Goal: Task Accomplishment & Management: Manage account settings

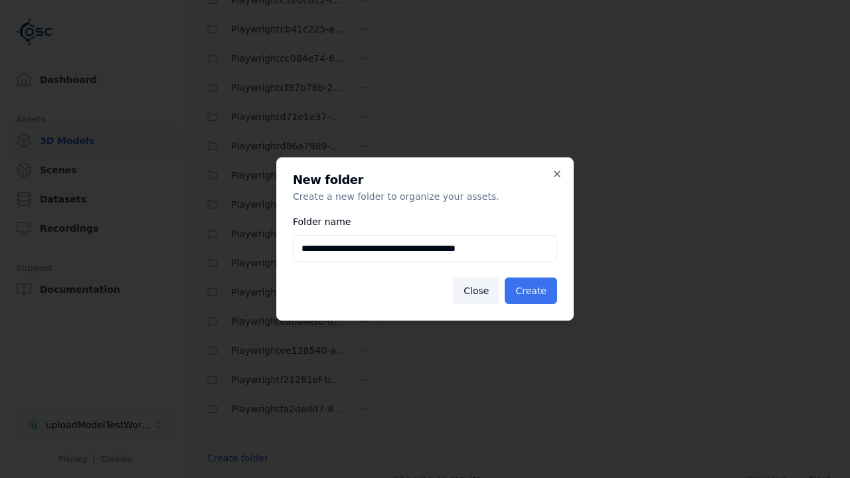
type input "**********"
click at [533, 291] on button "Create" at bounding box center [531, 291] width 52 height 27
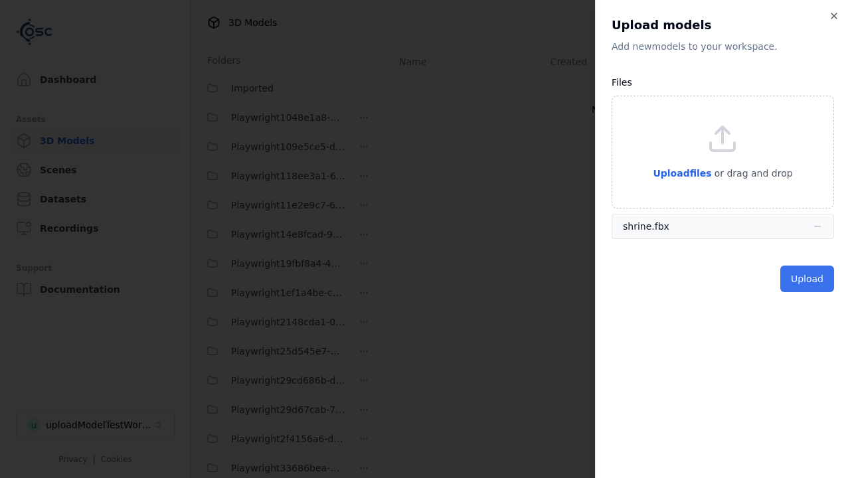
click at [808, 278] on button "Upload" at bounding box center [807, 279] width 54 height 27
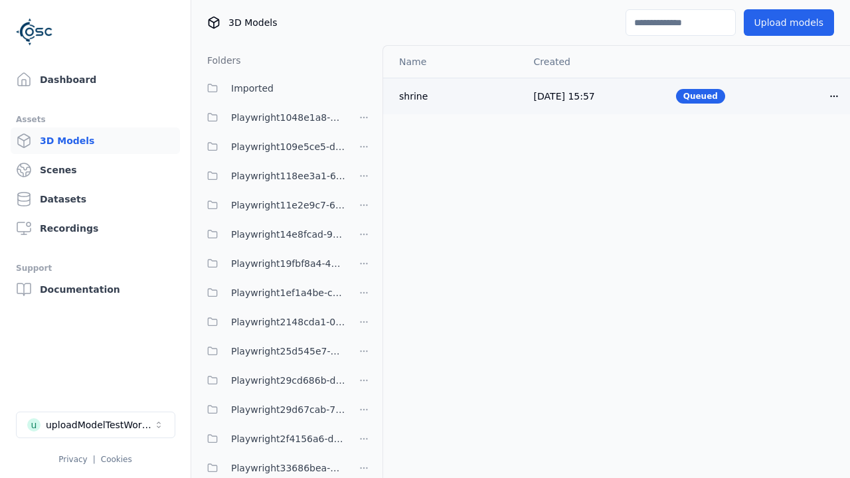
click at [811, 96] on html "Support Dashboard Assets 3D Models Scenes Datasets Recordings Support Documenta…" at bounding box center [425, 239] width 850 height 478
click at [782, 146] on div "Delete" at bounding box center [782, 146] width 78 height 21
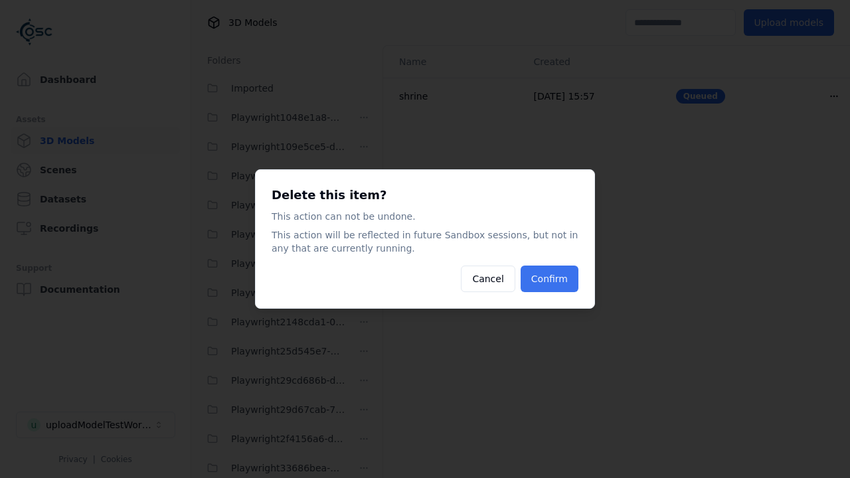
click at [550, 279] on button "Confirm" at bounding box center [550, 279] width 58 height 27
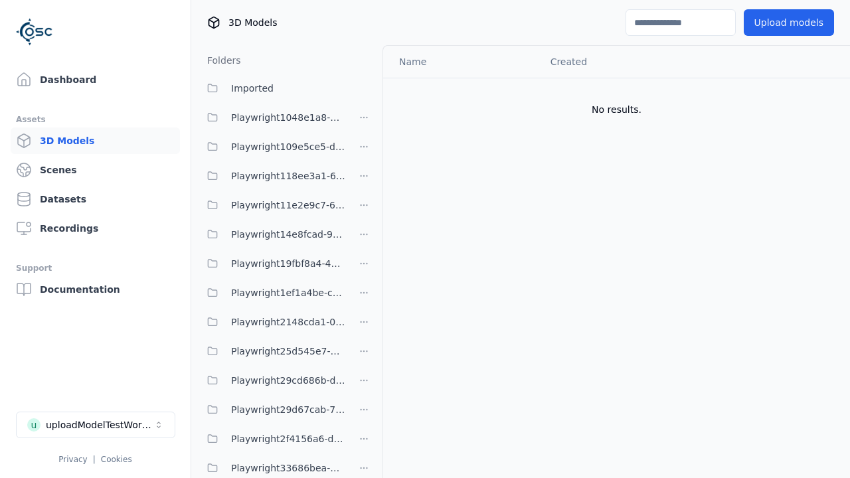
click at [364, 238] on html "Support Dashboard Assets 3D Models Scenes Datasets Recordings Support Documenta…" at bounding box center [425, 239] width 850 height 478
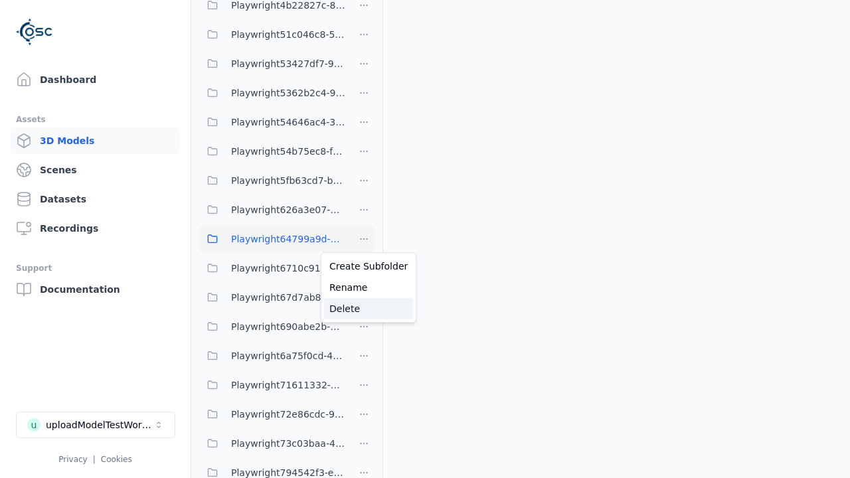
click at [363, 308] on div "Delete" at bounding box center [368, 308] width 89 height 21
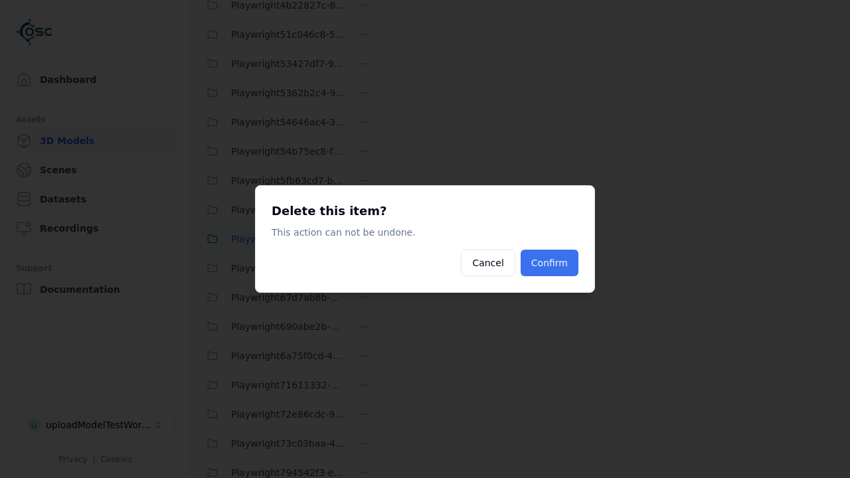
click at [550, 263] on button "Confirm" at bounding box center [550, 263] width 58 height 27
